Goal: Find specific page/section: Find specific page/section

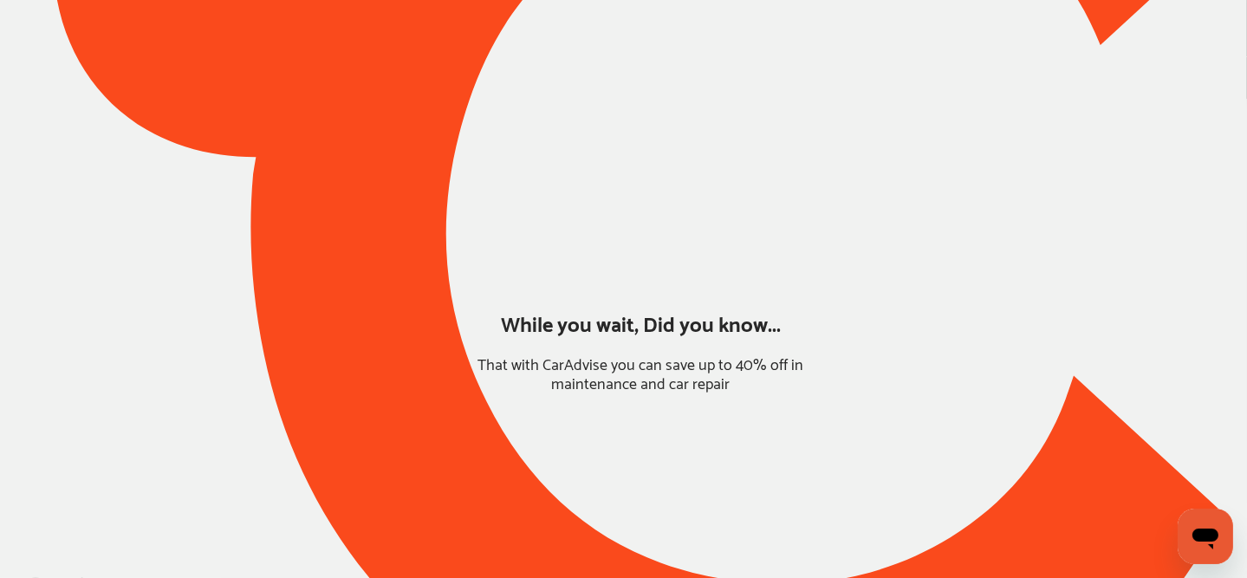
type input "*****"
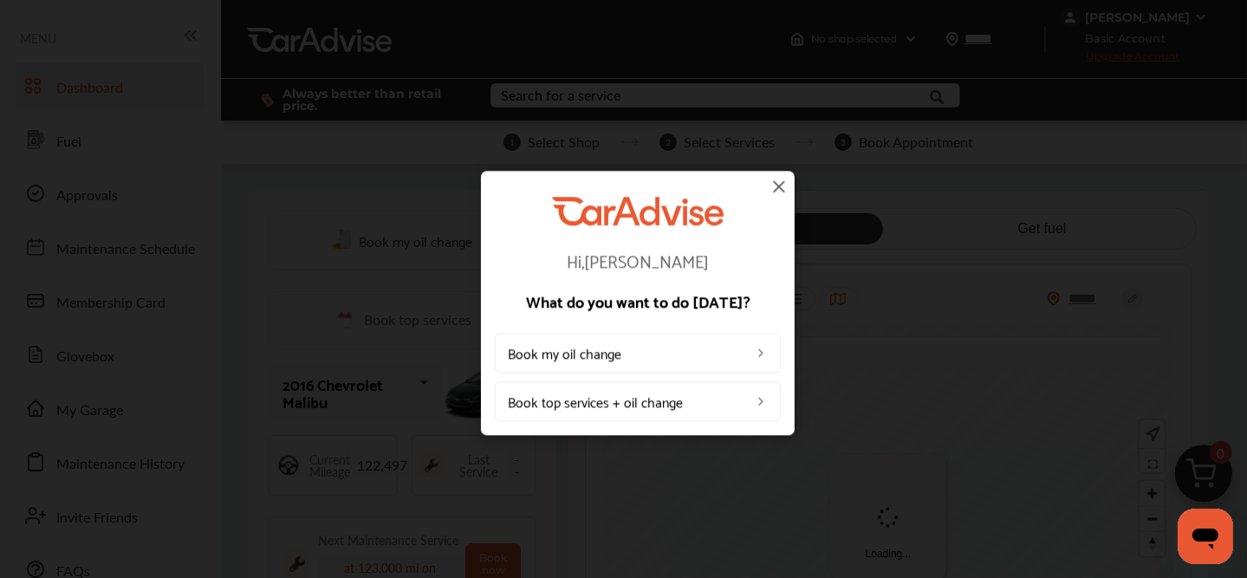
click at [778, 192] on img at bounding box center [778, 186] width 21 height 21
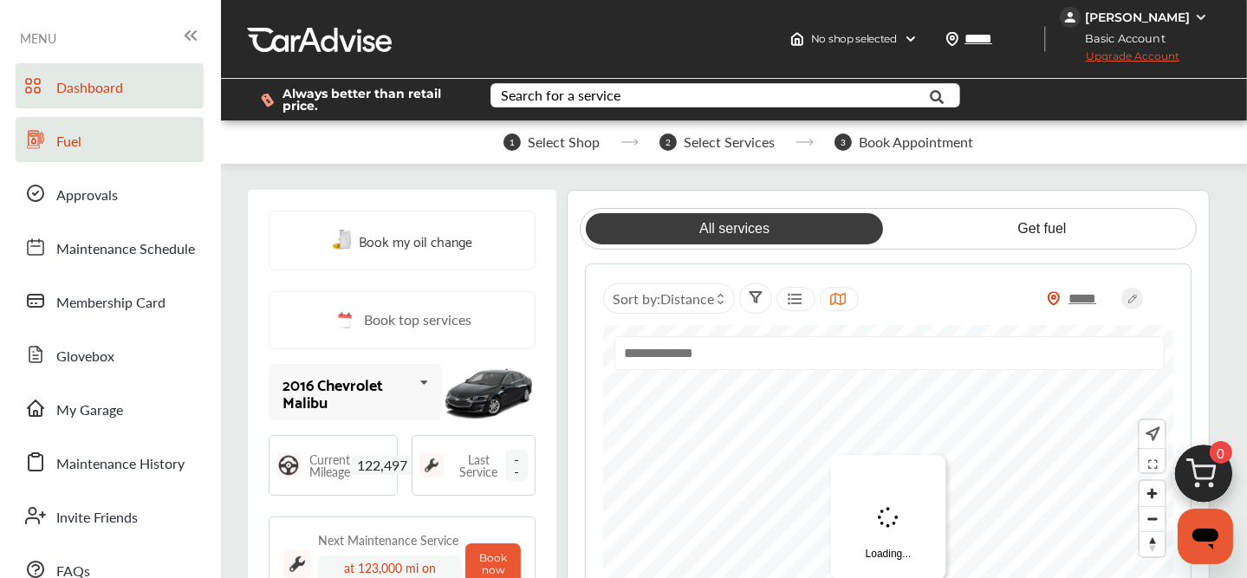
click at [62, 137] on span "Fuel" at bounding box center [68, 142] width 25 height 23
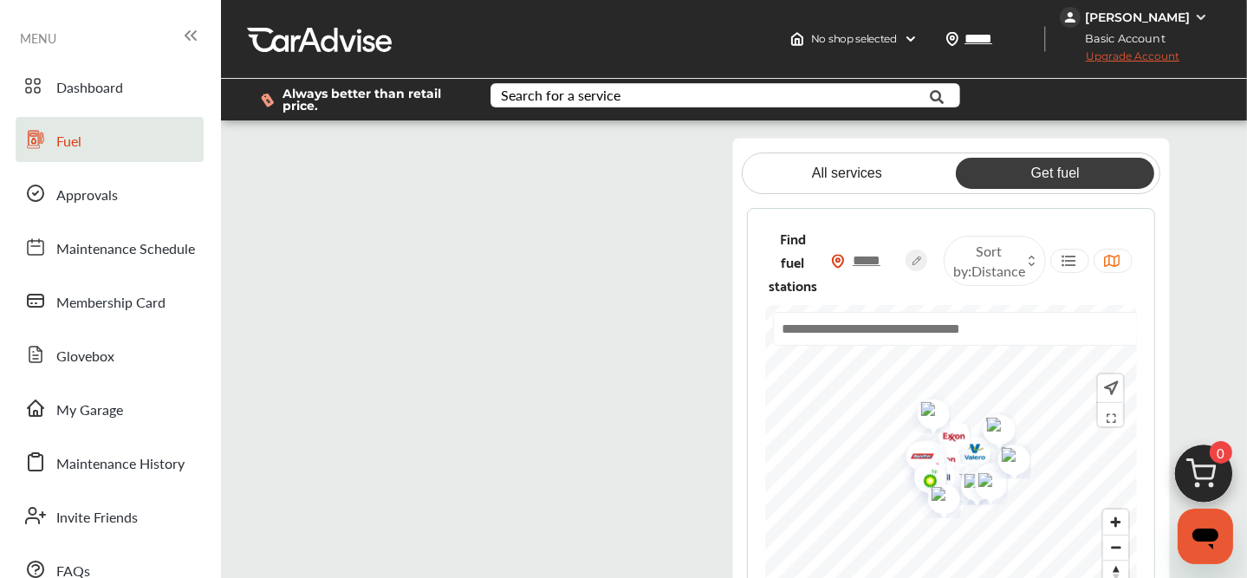
click at [418, 240] on flutter-view at bounding box center [502, 371] width 408 height 467
